Goal: Transaction & Acquisition: Purchase product/service

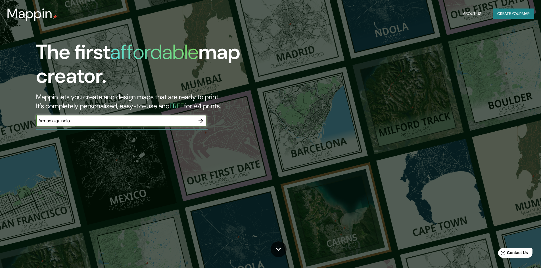
type input "Armania quindio"
click at [199, 121] on icon "button" at bounding box center [200, 121] width 5 height 5
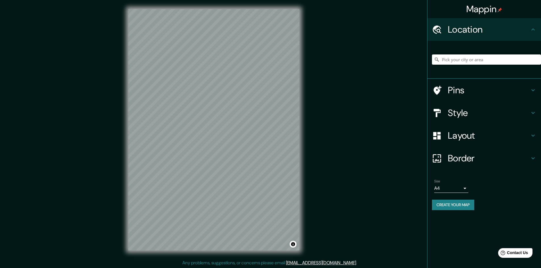
click at [114, 145] on div "Mappin Location Pins Style Layout Border Choose a border. Hint : you can make l…" at bounding box center [270, 134] width 541 height 269
click at [210, 114] on div "Mappin Location Pins Style Layout Border Choose a border. Hint : you can make l…" at bounding box center [270, 134] width 541 height 269
drag, startPoint x: 321, startPoint y: 107, endPoint x: 306, endPoint y: 95, distance: 19.8
click at [316, 85] on div "Mappin Location Pins Style Layout Border Choose a border. Hint : you can make l…" at bounding box center [270, 134] width 541 height 269
click at [475, 62] on input "Pick your city or area" at bounding box center [486, 60] width 109 height 10
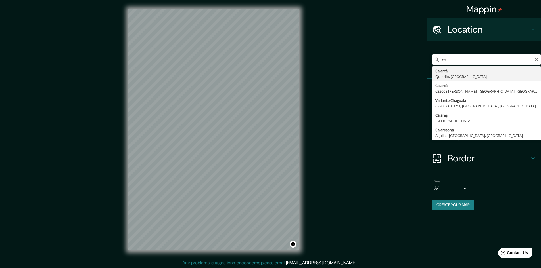
type input "c"
type input "[GEOGRAPHIC_DATA], [GEOGRAPHIC_DATA], [GEOGRAPHIC_DATA]"
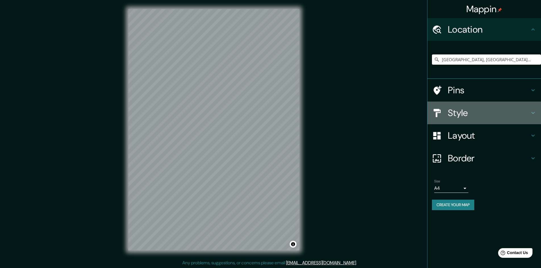
click at [485, 115] on h4 "Style" at bounding box center [489, 112] width 82 height 11
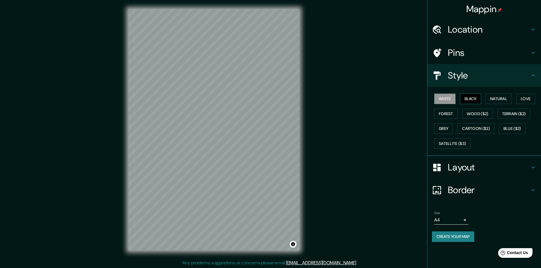
click at [480, 95] on button "Black" at bounding box center [470, 99] width 21 height 11
